Goal: Check status: Check status

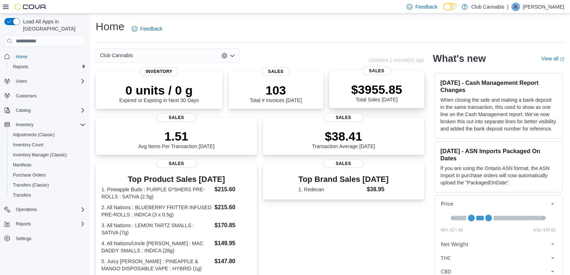
click at [352, 87] on div "$3955.85 Total Sales Today" at bounding box center [376, 90] width 83 height 23
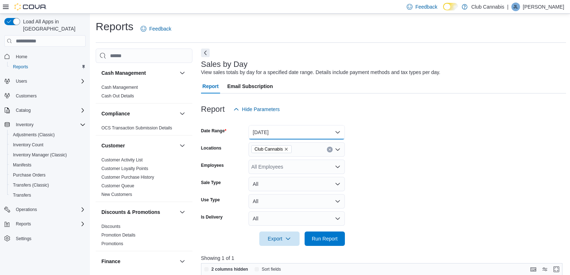
click at [338, 131] on button "Today" at bounding box center [297, 132] width 96 height 14
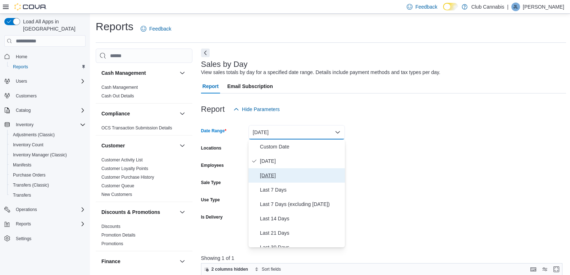
click at [264, 174] on span "Yesterday" at bounding box center [301, 175] width 82 height 9
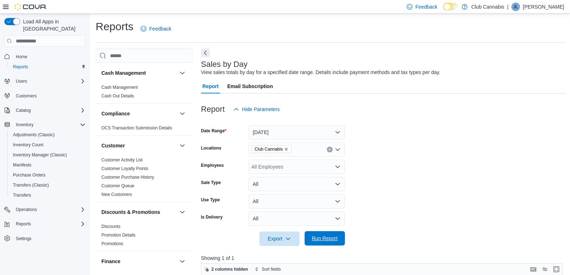
click at [328, 239] on span "Run Report" at bounding box center [325, 238] width 26 height 7
click at [337, 132] on button "Yesterday" at bounding box center [297, 132] width 96 height 14
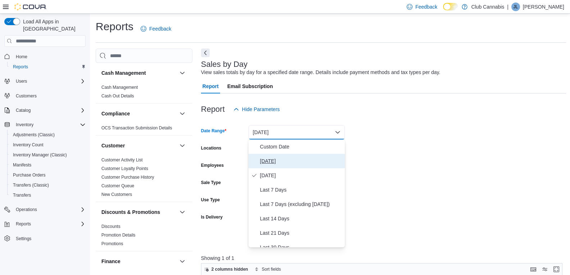
click at [261, 161] on span "Today" at bounding box center [301, 161] width 82 height 9
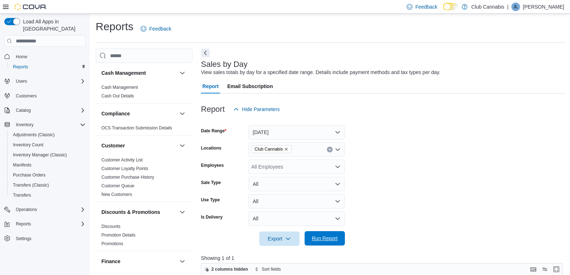
click at [322, 239] on span "Run Report" at bounding box center [325, 238] width 26 height 7
